Goal: Task Accomplishment & Management: Manage account settings

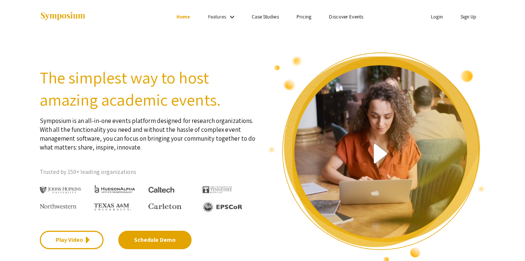
drag, startPoint x: 436, startPoint y: 17, endPoint x: 433, endPoint y: 26, distance: 9.0
click at [436, 17] on link "Login" at bounding box center [437, 16] width 12 height 7
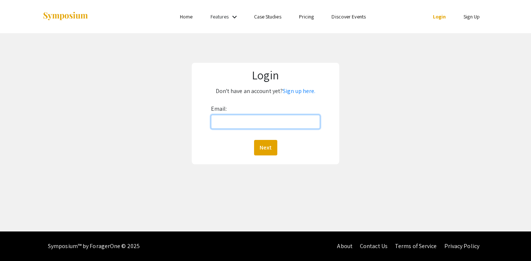
click at [235, 119] on input "Email:" at bounding box center [265, 122] width 109 height 14
type input "[EMAIL_ADDRESS][DOMAIN_NAME]"
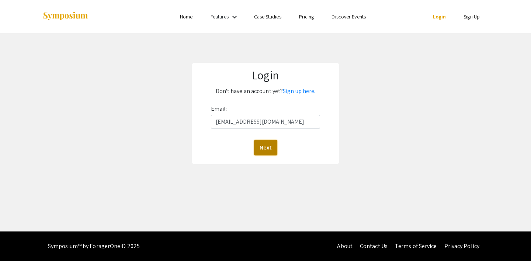
click at [259, 149] on button "Next" at bounding box center [265, 147] width 23 height 15
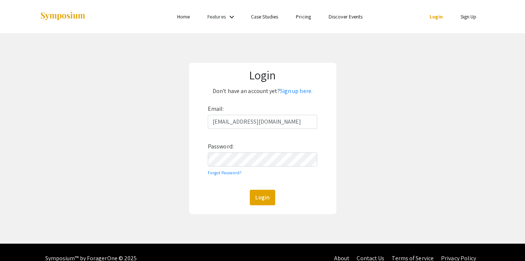
click at [419, 162] on div "Login Don't have an account yet? Sign up here. Email: [EMAIL_ADDRESS][DOMAIN_NA…" at bounding box center [262, 138] width 536 height 210
click at [269, 199] on button "Login" at bounding box center [262, 196] width 25 height 15
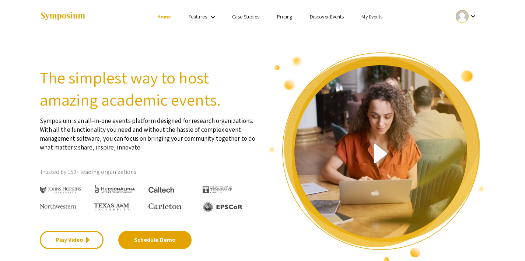
click at [369, 13] on link "My Events" at bounding box center [372, 16] width 21 height 7
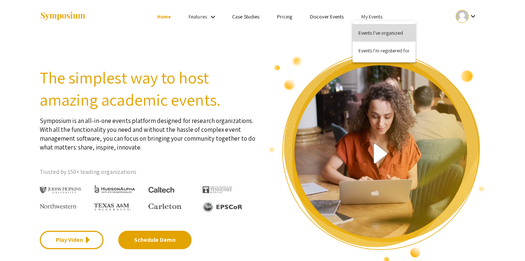
click at [371, 31] on button "Events I've organized" at bounding box center [384, 33] width 63 height 18
